Goal: Task Accomplishment & Management: Manage account settings

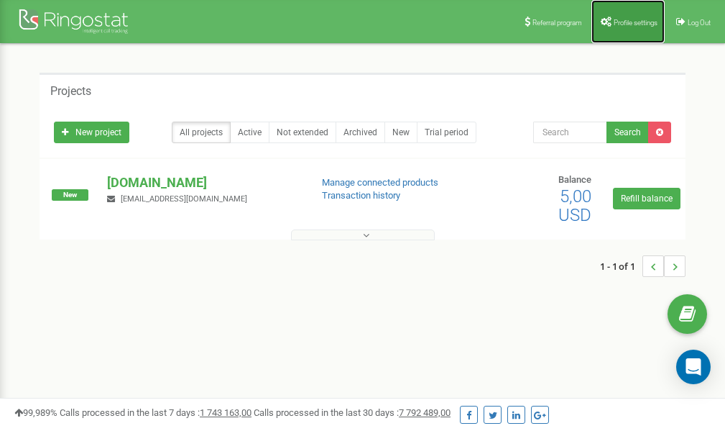
click at [626, 24] on span "Profile settings" at bounding box center [636, 23] width 44 height 8
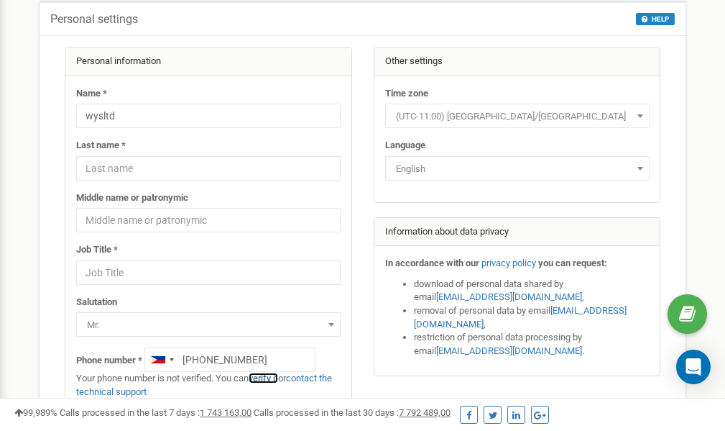
click at [270, 377] on link "verify it" at bounding box center [263, 377] width 29 height 11
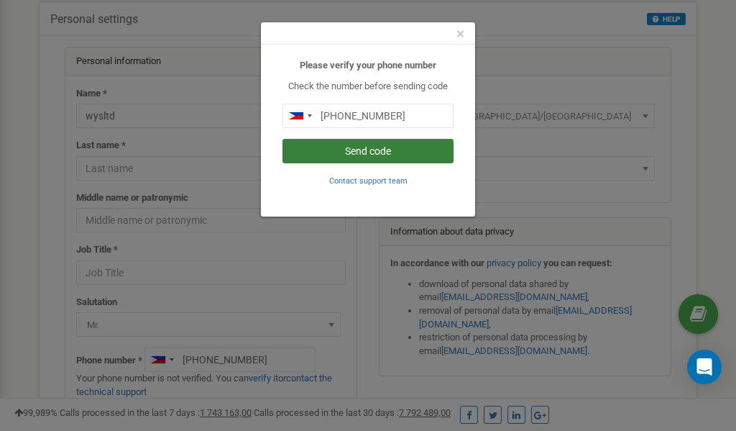
click at [359, 150] on button "Send code" at bounding box center [367, 151] width 171 height 24
